Goal: Transaction & Acquisition: Purchase product/service

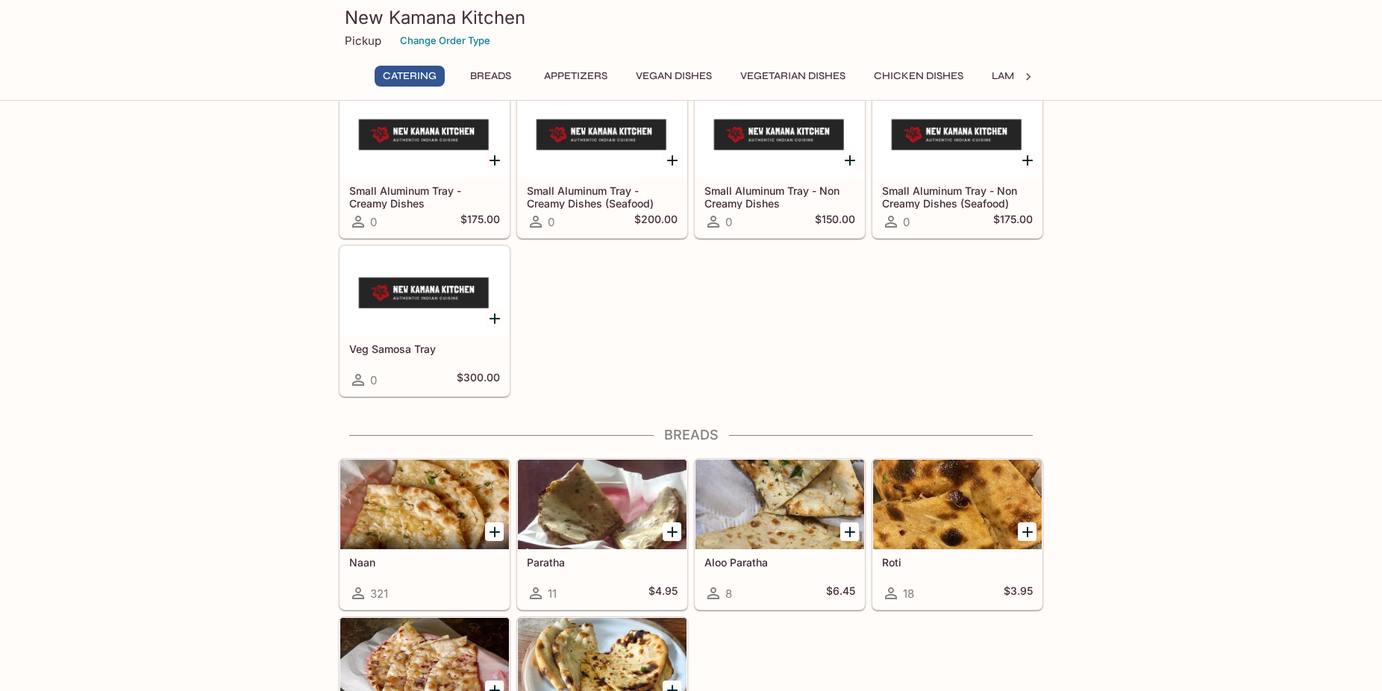
scroll to position [533, 0]
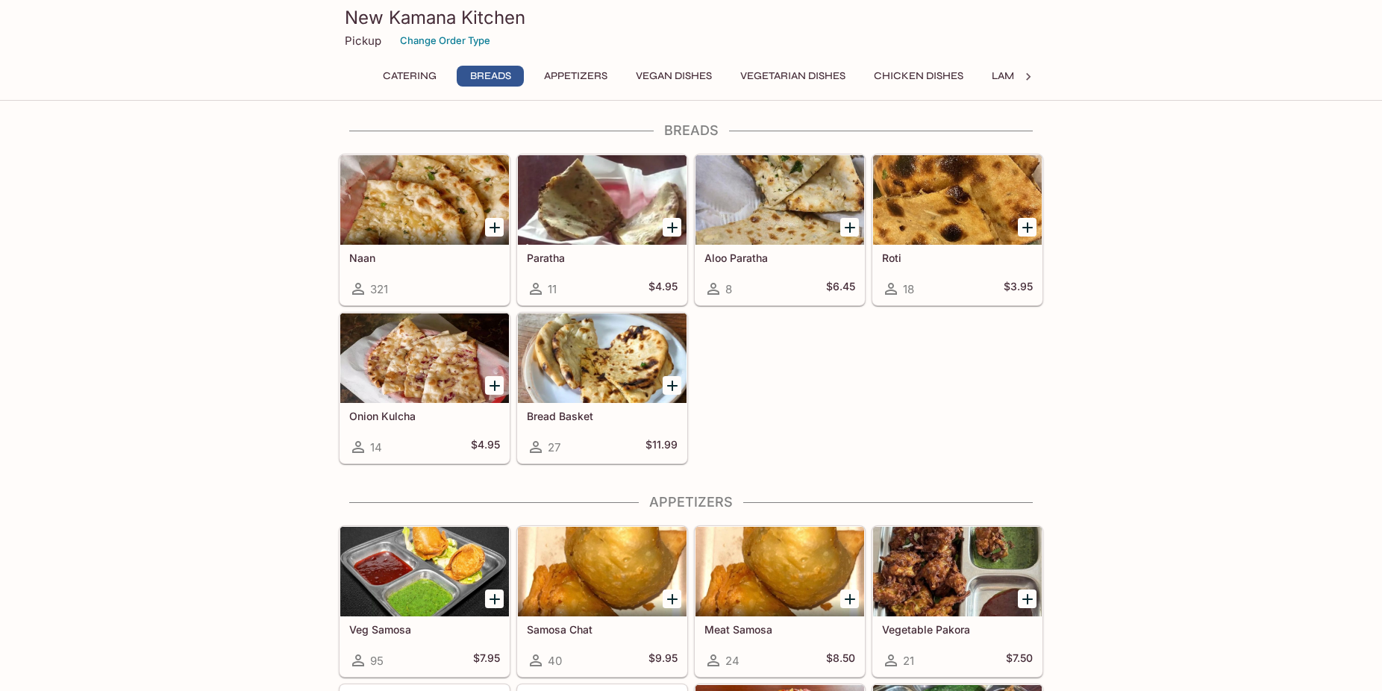
click at [497, 228] on icon "Add Naan" at bounding box center [495, 227] width 10 height 10
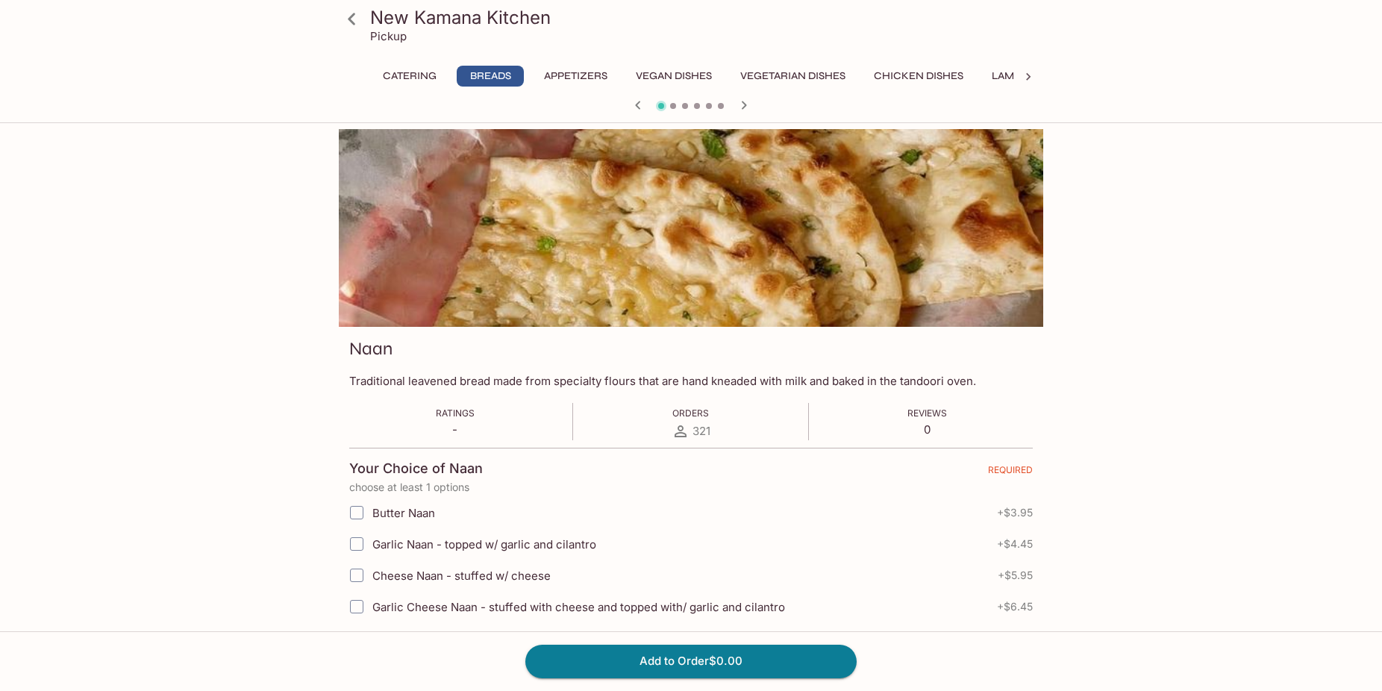
click at [361, 19] on icon at bounding box center [352, 19] width 26 height 26
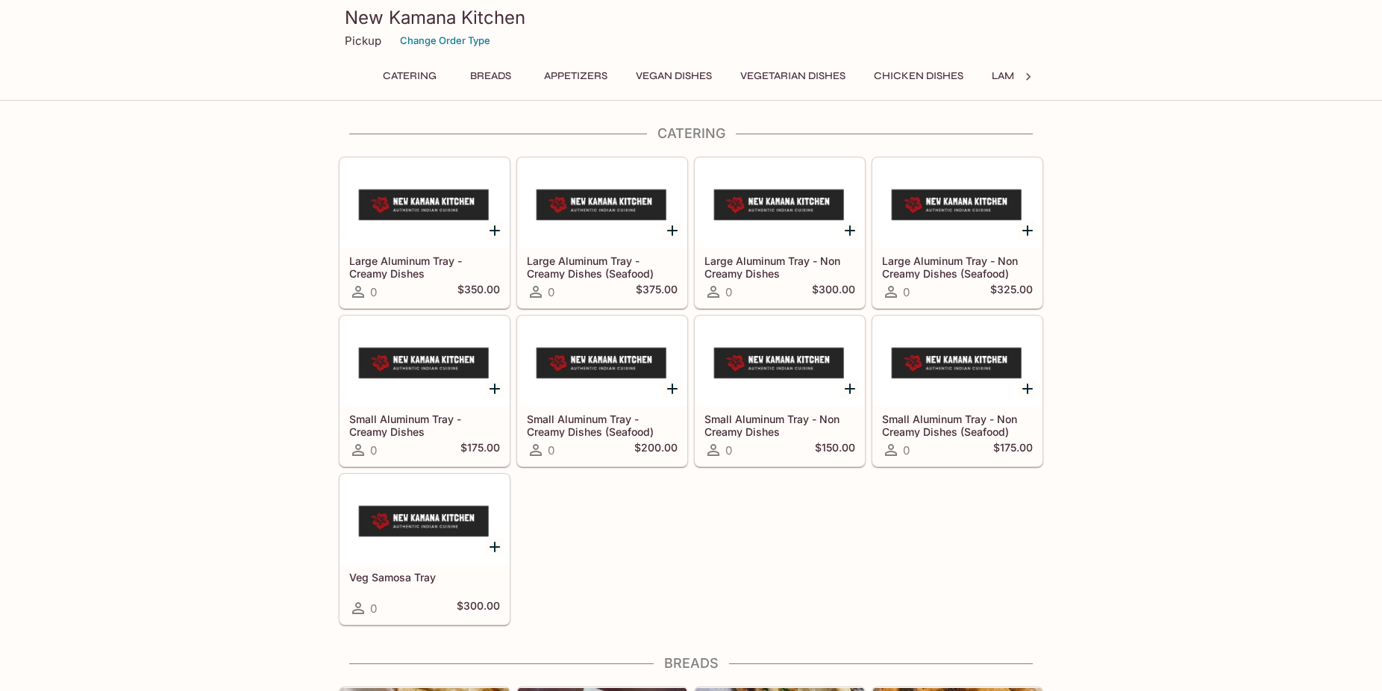
click at [1026, 75] on icon at bounding box center [1028, 76] width 15 height 15
click at [422, 78] on button "Lamb Dishes" at bounding box center [414, 76] width 85 height 21
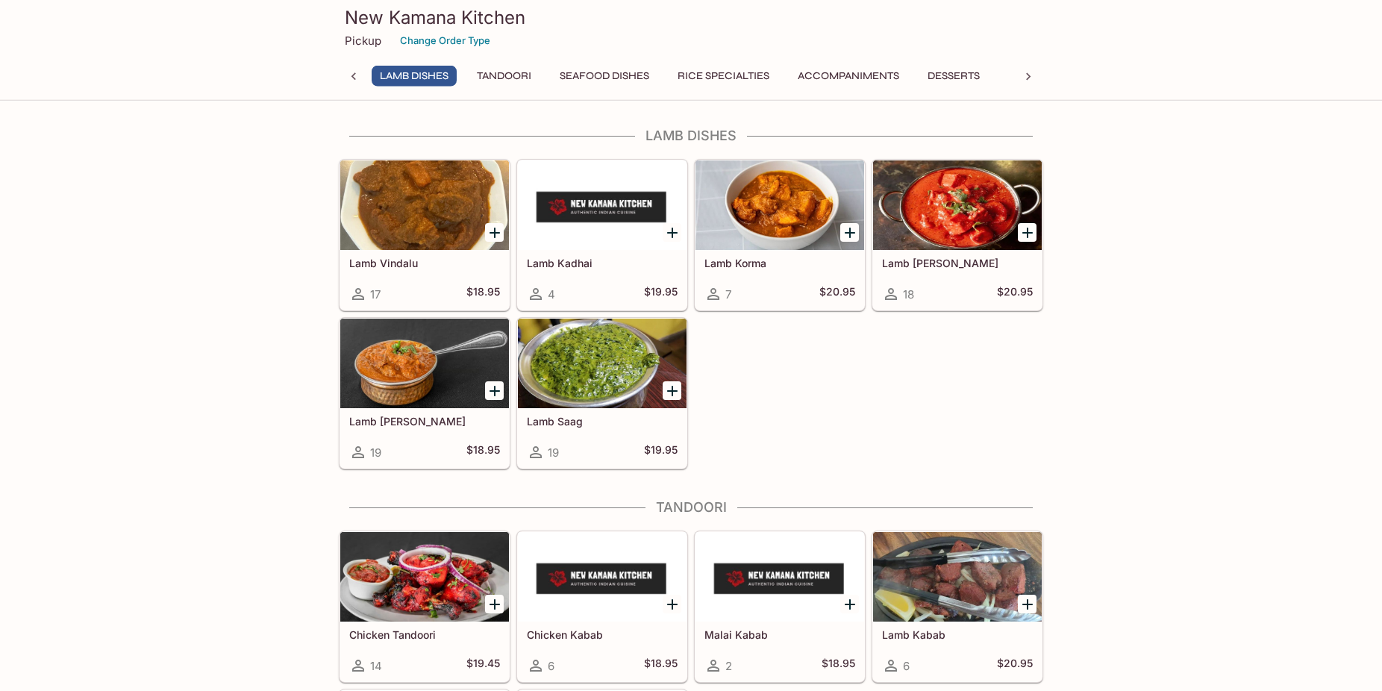
scroll to position [3020, 0]
click at [386, 16] on h3 "New Kamana Kitchen" at bounding box center [691, 17] width 693 height 23
click at [353, 68] on div at bounding box center [354, 77] width 30 height 22
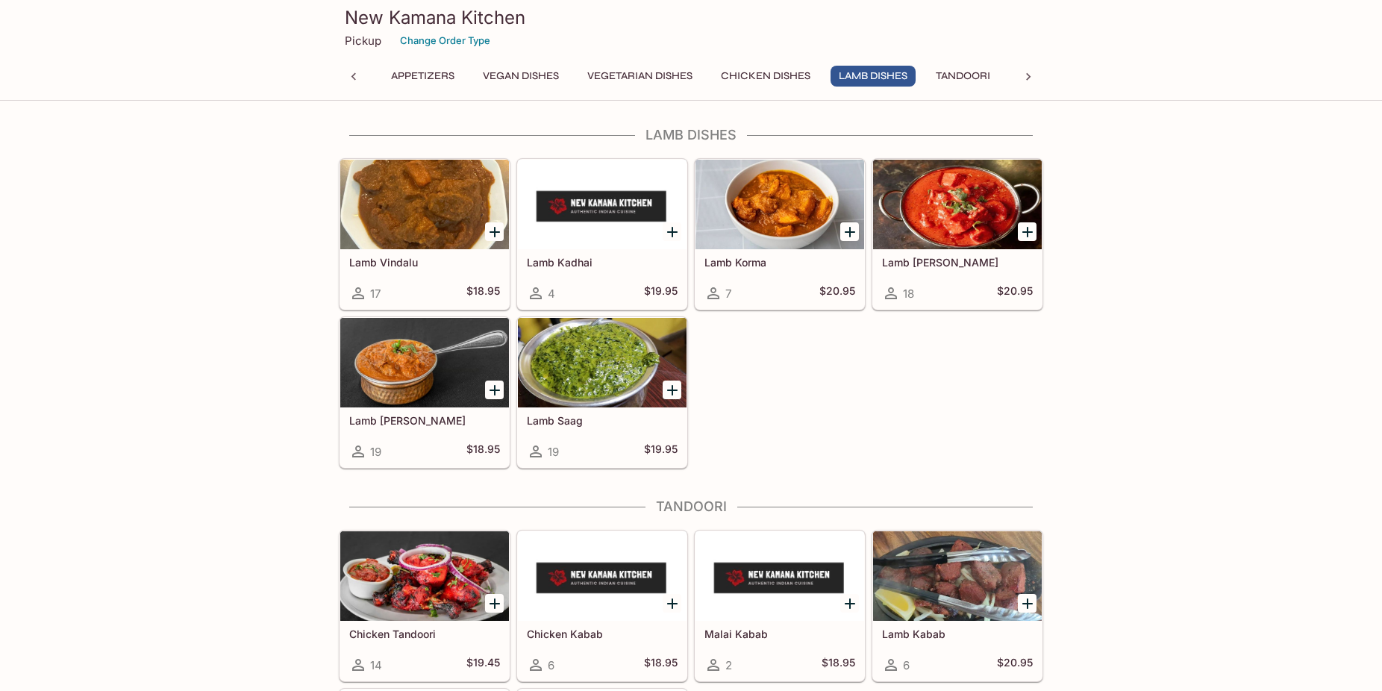
scroll to position [0, 0]
